Goal: Information Seeking & Learning: Understand process/instructions

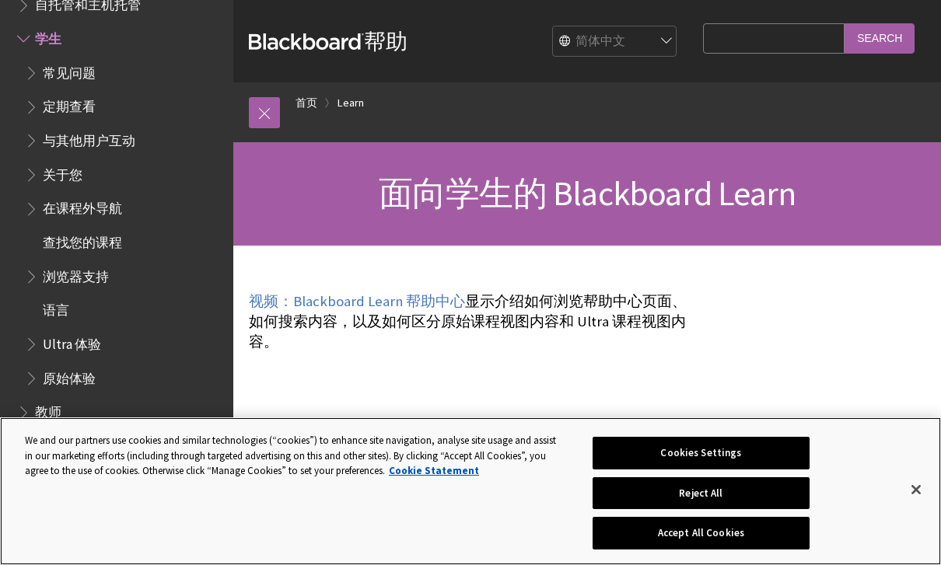
click at [778, 533] on button "Accept All Cookies" at bounding box center [700, 533] width 216 height 33
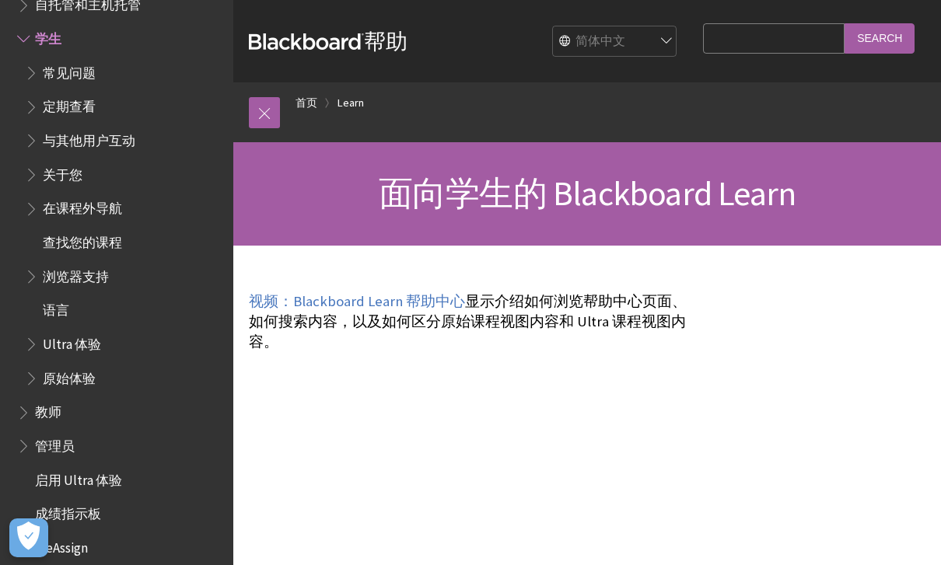
click at [653, 37] on select "English عربية Català Cymraeg Deutsch Español Suomi Français עברית Italiano 日本語 …" at bounding box center [615, 41] width 124 height 31
select select "/Learn/Student"
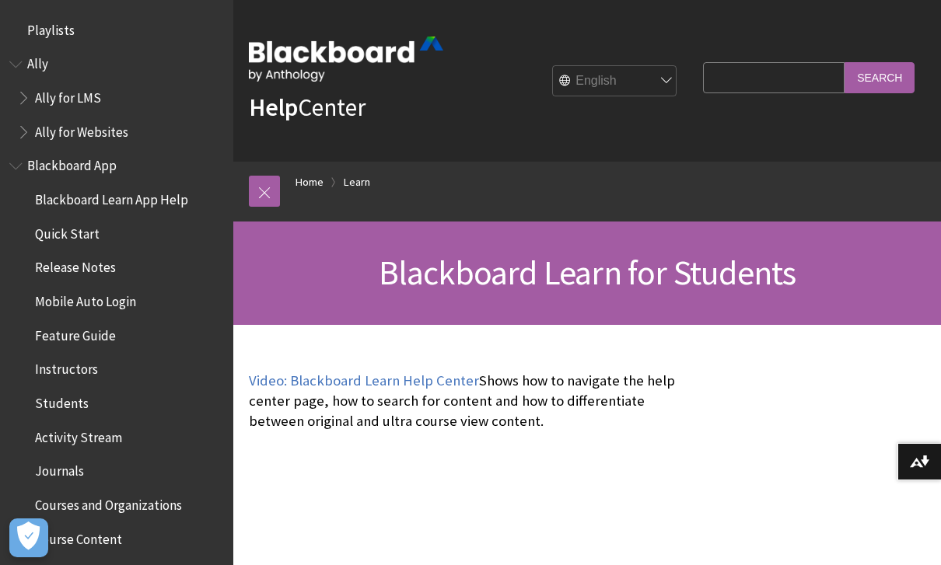
click at [263, 193] on link at bounding box center [264, 191] width 31 height 31
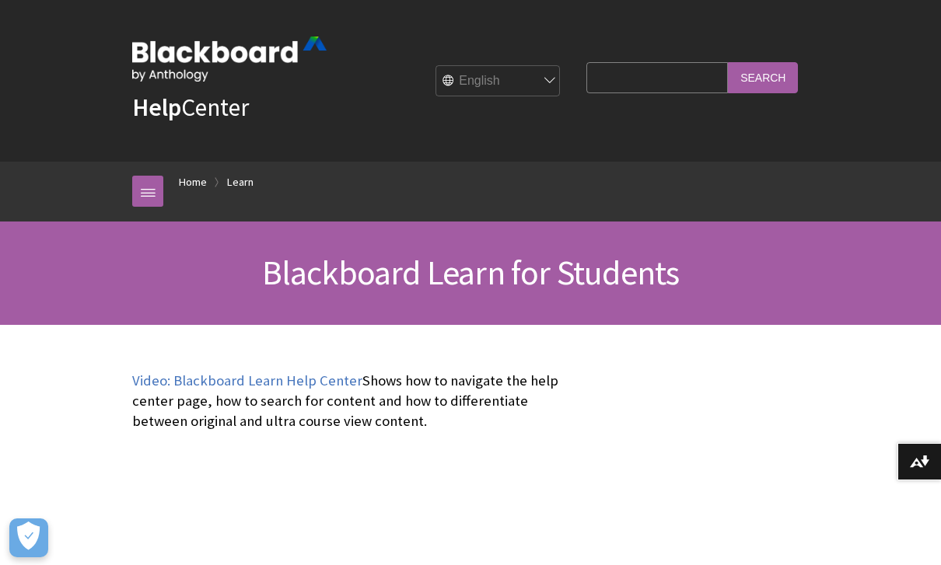
click at [153, 180] on link at bounding box center [147, 191] width 31 height 31
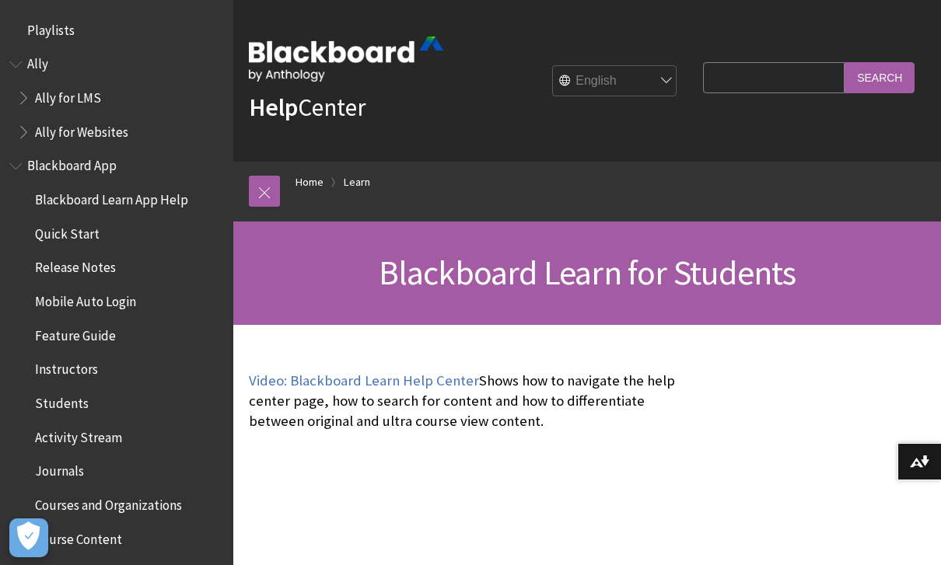
click at [48, 300] on span "Mobile Auto Login" at bounding box center [85, 298] width 101 height 21
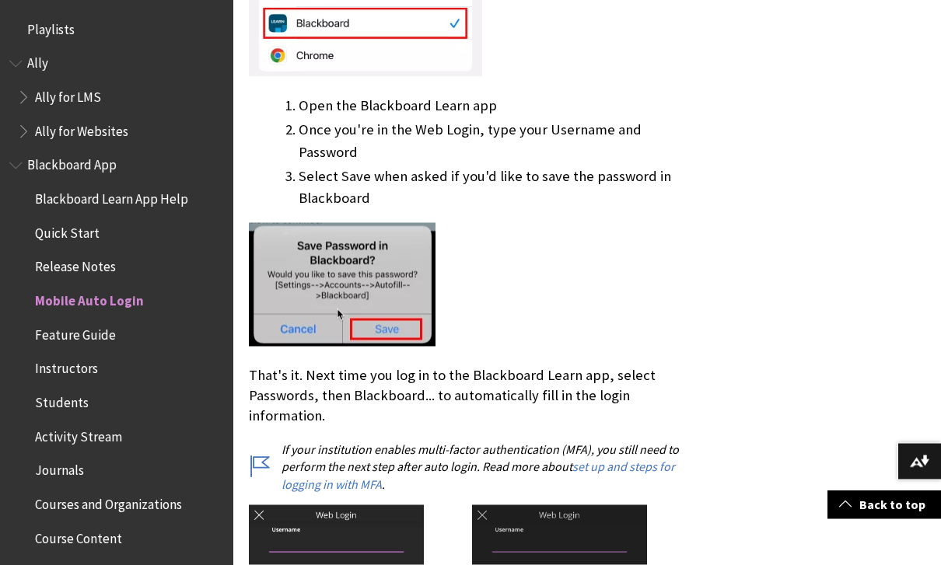
click at [143, 30] on span "Playlists" at bounding box center [116, 30] width 215 height 26
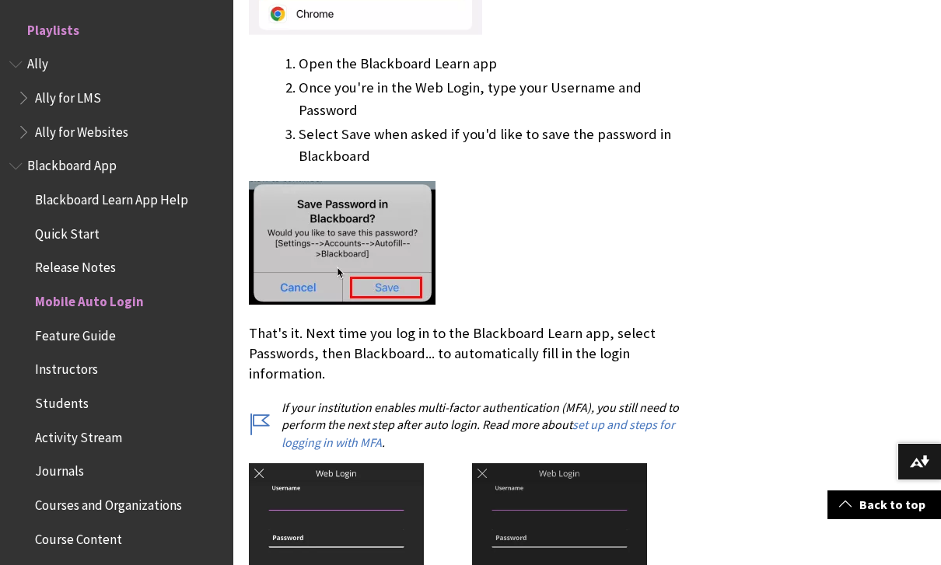
scroll to position [942, 0]
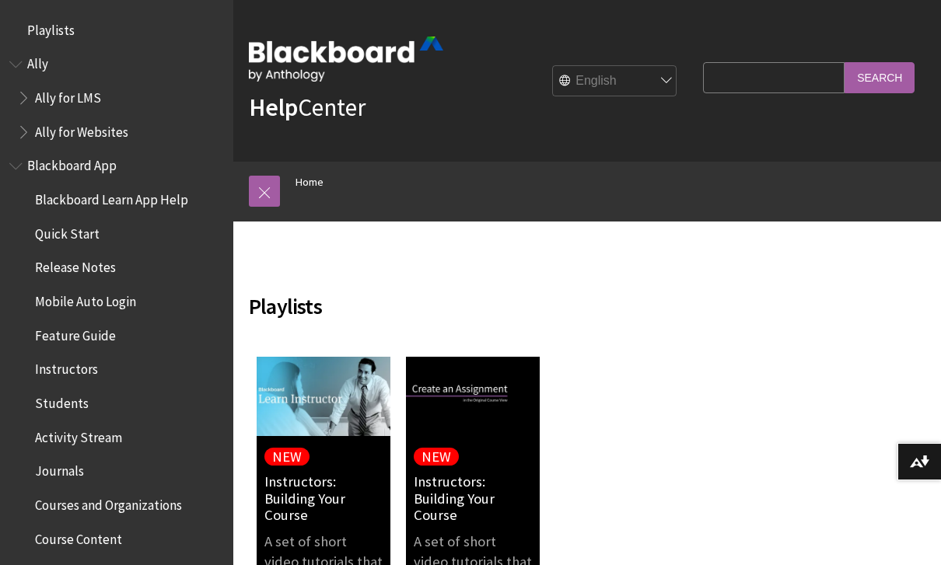
click at [86, 238] on span "Quick Start" at bounding box center [67, 231] width 65 height 21
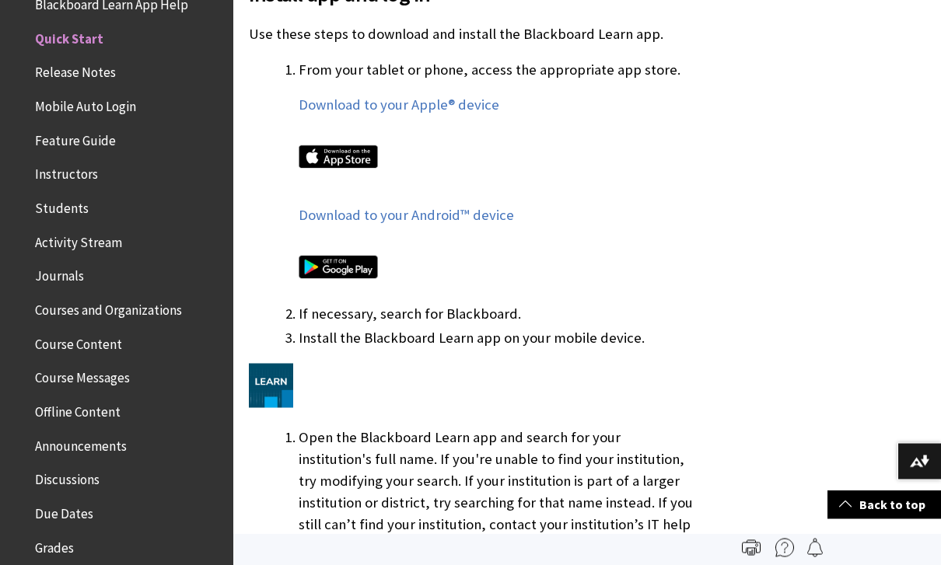
scroll to position [917, 0]
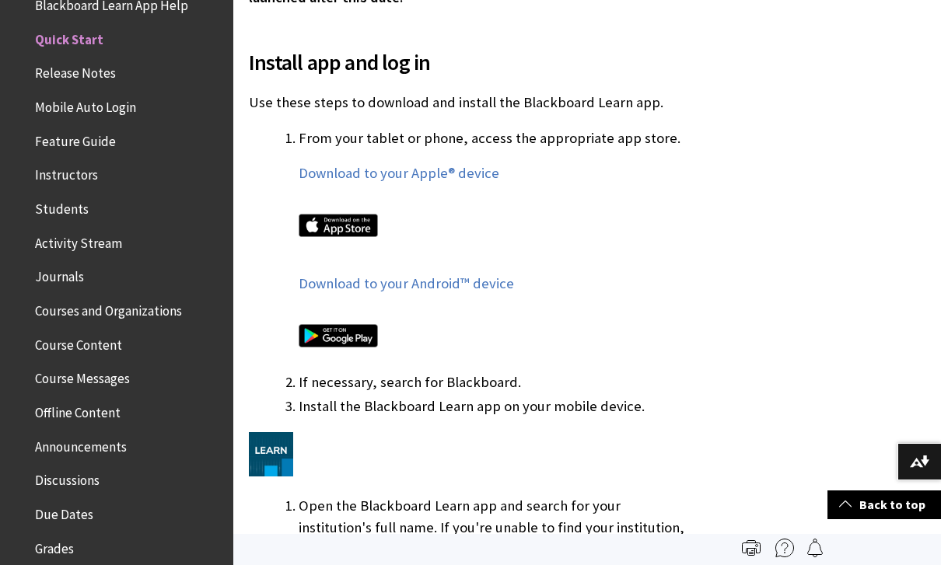
click at [439, 170] on link "Download to your Apple® device" at bounding box center [399, 173] width 201 height 19
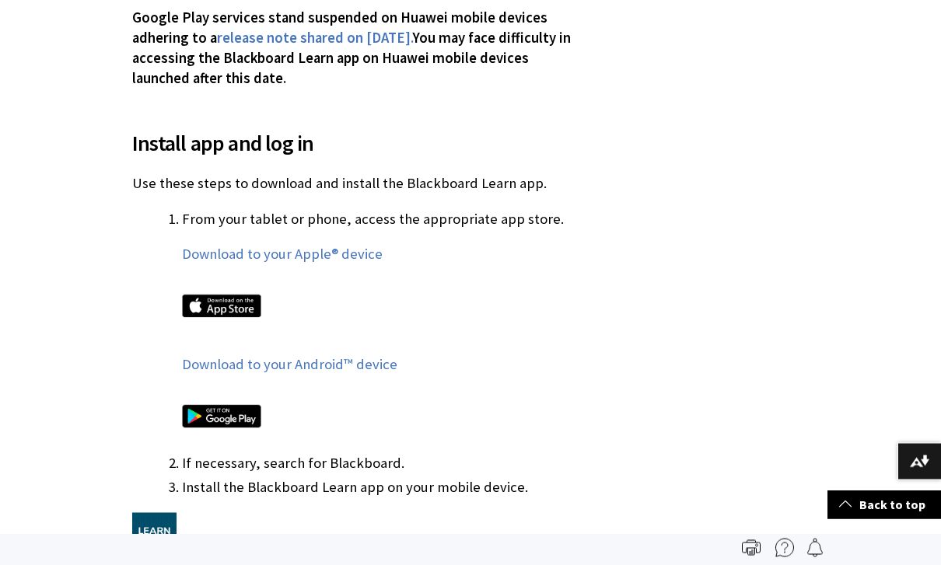
scroll to position [809, 0]
